Goal: Task Accomplishment & Management: Manage account settings

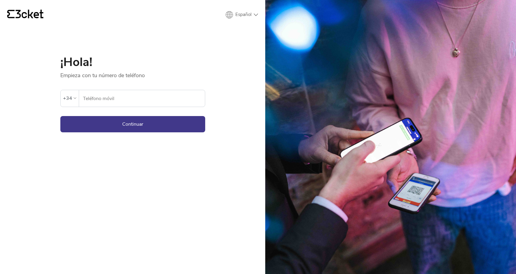
click at [258, 10] on div "{' '} Español English Português Español ¡Hola! Empieza con tu número de teléfon…" at bounding box center [132, 137] width 265 height 274
select select "pt_PT"
drag, startPoint x: 112, startPoint y: 98, endPoint x: 115, endPoint y: 90, distance: 8.6
click at [112, 98] on input "Telemóvel" at bounding box center [145, 98] width 119 height 17
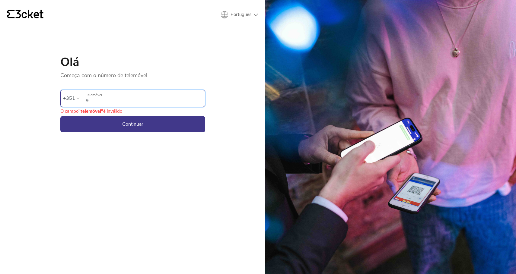
type input "91"
type input "910618335"
click at [132, 124] on button "Continuar" at bounding box center [132, 124] width 145 height 16
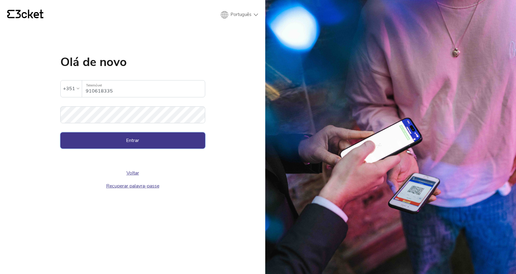
click at [143, 140] on button "Entrar" at bounding box center [132, 140] width 145 height 16
